Goal: Task Accomplishment & Management: Use online tool/utility

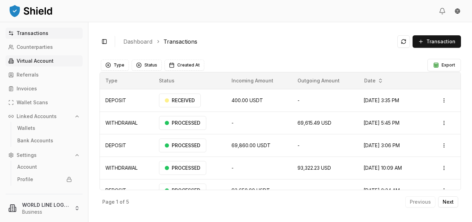
click at [46, 60] on p "Virtual Account" at bounding box center [35, 60] width 37 height 5
click at [30, 61] on p "Virtual Account" at bounding box center [35, 60] width 37 height 5
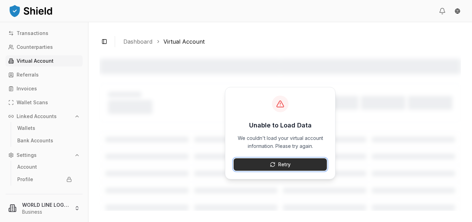
click at [270, 165] on button "Retry" at bounding box center [280, 164] width 93 height 12
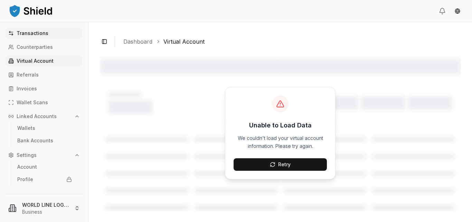
click at [31, 34] on p "Transactions" at bounding box center [33, 33] width 32 height 5
click at [33, 31] on p "Transactions" at bounding box center [33, 33] width 32 height 5
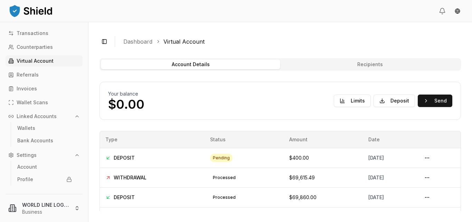
click at [40, 61] on p "Virtual Account" at bounding box center [35, 60] width 37 height 5
click at [31, 33] on p "Transactions" at bounding box center [33, 33] width 32 height 5
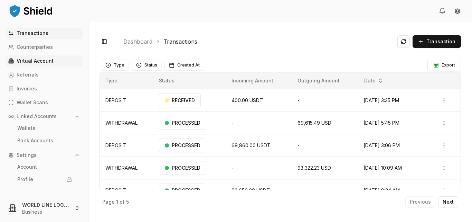
click at [37, 61] on p "Virtual Account" at bounding box center [35, 60] width 37 height 5
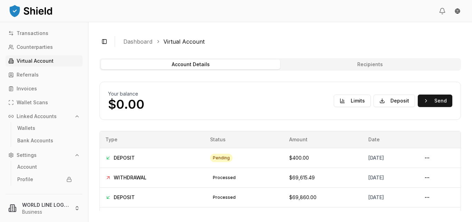
click at [37, 61] on p "Virtual Account" at bounding box center [35, 60] width 37 height 5
click at [43, 61] on p "Virtual Account" at bounding box center [35, 60] width 37 height 5
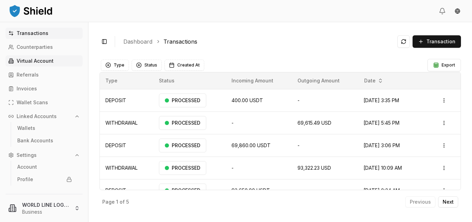
click at [28, 60] on p "Virtual Account" at bounding box center [35, 60] width 37 height 5
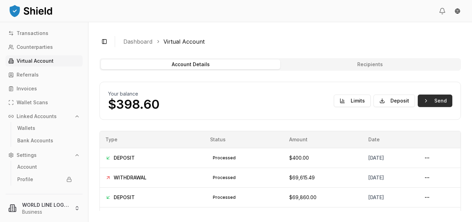
click at [425, 101] on button "Send" at bounding box center [435, 100] width 35 height 12
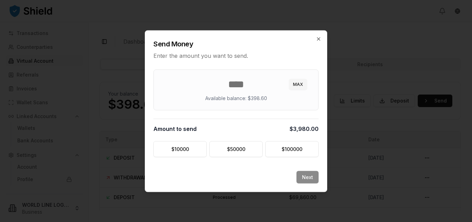
type input "***"
type input "******"
click at [309, 178] on button "Next" at bounding box center [308, 177] width 22 height 12
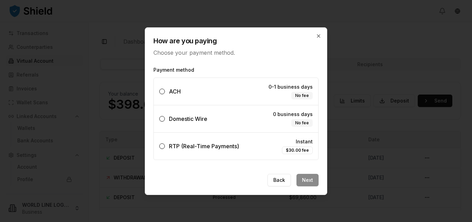
click at [163, 92] on button "ACH 0-1 business days No fee" at bounding box center [162, 92] width 6 height 6
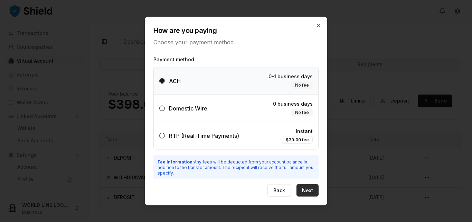
click at [306, 190] on button "Next" at bounding box center [308, 190] width 22 height 12
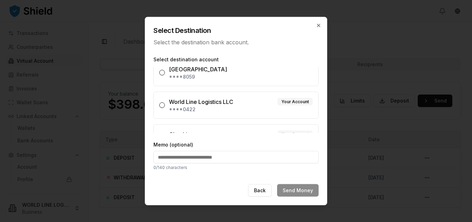
scroll to position [26, 0]
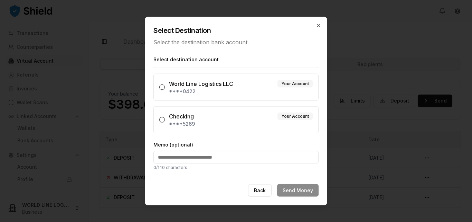
click at [164, 121] on button "Checking Your Account ****5269" at bounding box center [162, 120] width 6 height 6
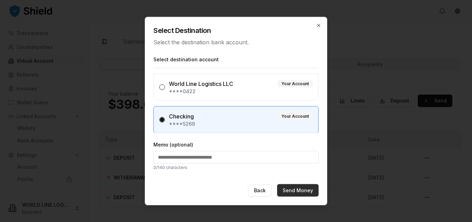
click at [296, 189] on button "Send Money" at bounding box center [298, 190] width 42 height 12
